Goal: Information Seeking & Learning: Understand process/instructions

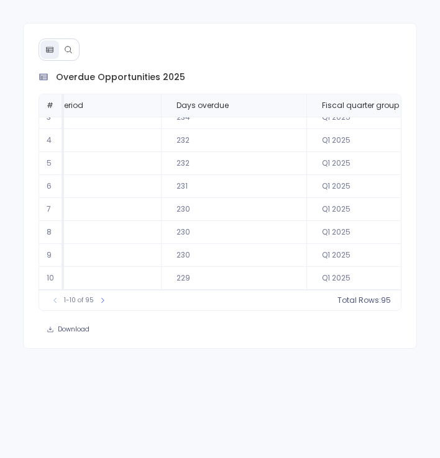
scroll to position [0, 1016]
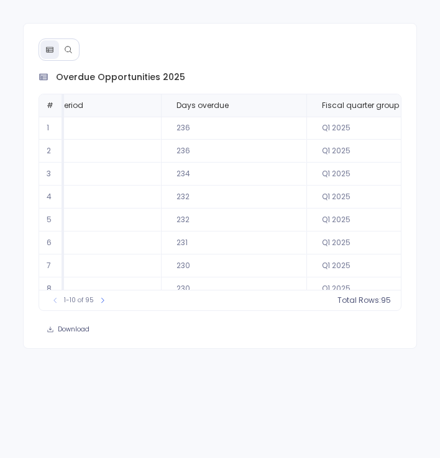
click at [70, 46] on icon at bounding box center [68, 49] width 9 height 9
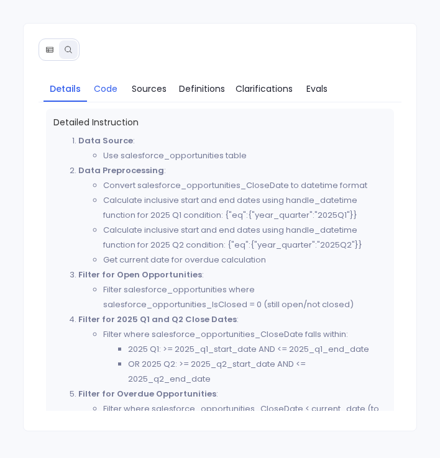
click at [102, 89] on span "Code" at bounding box center [106, 89] width 24 height 14
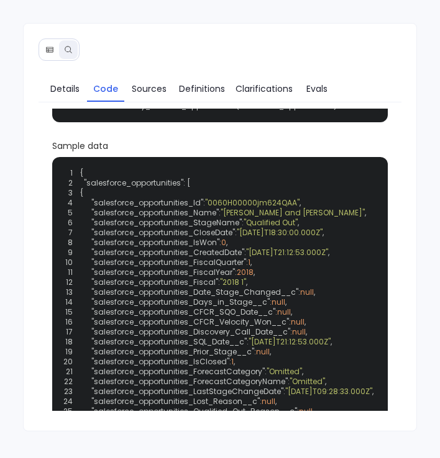
scroll to position [381, 0]
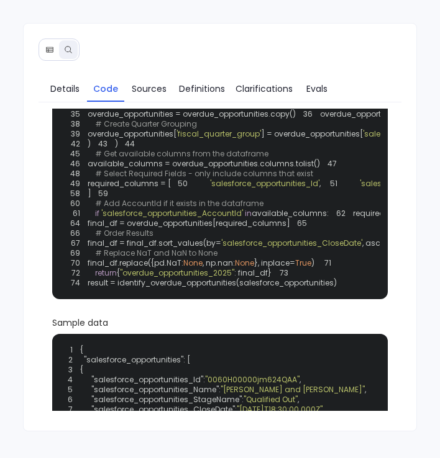
scroll to position [212, 0]
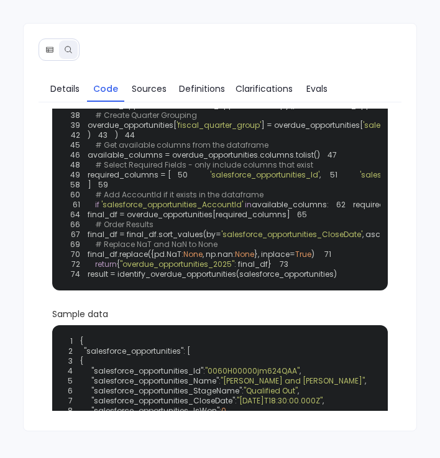
click at [408, 110] on span "'days_overdue'" at bounding box center [437, 105] width 58 height 11
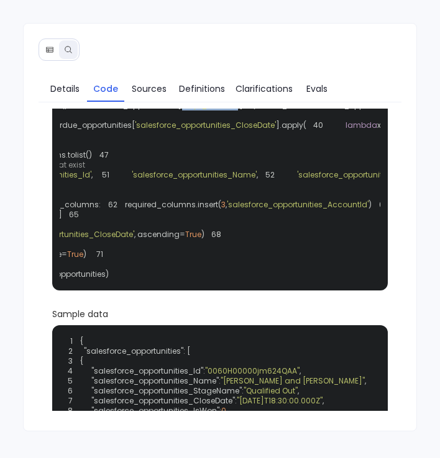
scroll to position [0, 0]
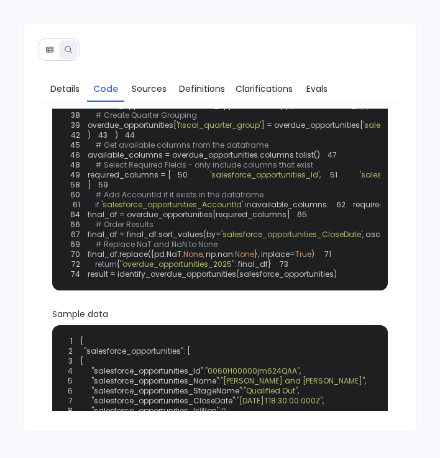
click at [320, 110] on span "overdue_opportunities[" at bounding box center [364, 105] width 89 height 11
click at [408, 110] on span "'days_overdue'" at bounding box center [437, 105] width 58 height 11
click at [48, 49] on icon at bounding box center [49, 49] width 9 height 9
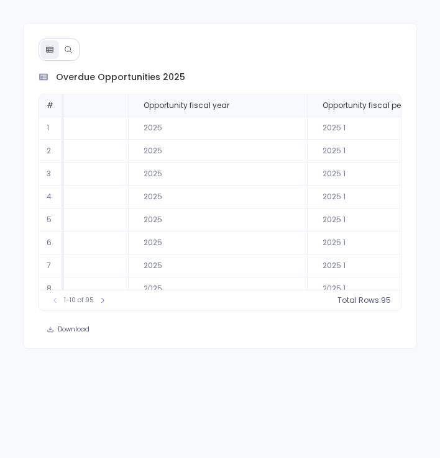
scroll to position [0, 559]
